Goal: Use online tool/utility: Utilize a website feature to perform a specific function

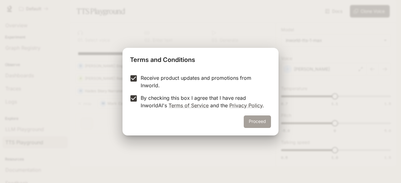
click at [261, 123] on button "Proceed" at bounding box center [257, 122] width 27 height 13
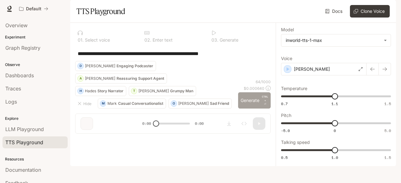
click at [258, 109] on button "Generate CTRL + ⏎" at bounding box center [254, 100] width 33 height 16
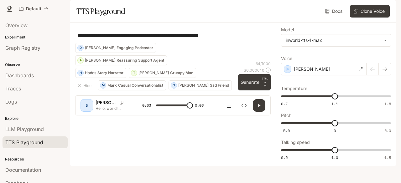
type input "*"
drag, startPoint x: 105, startPoint y: 80, endPoint x: 95, endPoint y: 78, distance: 9.5
click at [95, 43] on div "**********" at bounding box center [173, 35] width 196 height 15
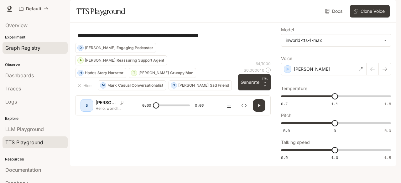
click at [31, 48] on span "Graph Registry" at bounding box center [22, 48] width 35 height 8
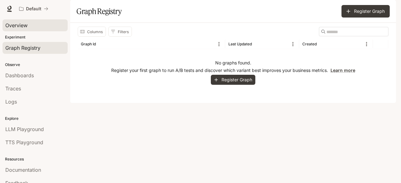
click at [37, 24] on div "Overview" at bounding box center [35, 26] width 60 height 8
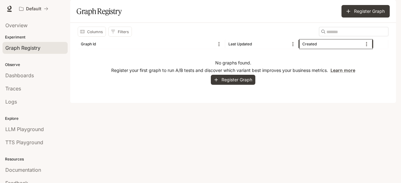
click at [310, 46] on div "Created" at bounding box center [310, 44] width 14 height 5
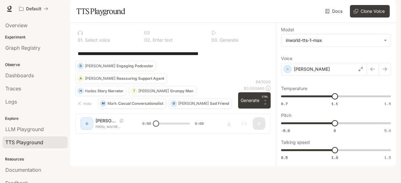
click at [90, 45] on div "0 1 . Select voice" at bounding box center [106, 36] width 62 height 17
click at [366, 18] on button "Clone Voice" at bounding box center [370, 11] width 40 height 13
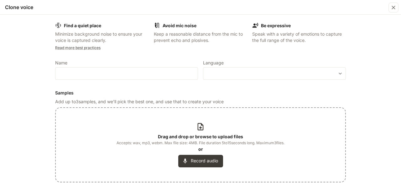
click at [203, 127] on icon at bounding box center [200, 127] width 8 height 8
click at [200, 127] on icon at bounding box center [201, 127] width 6 height 7
